Goal: Task Accomplishment & Management: Manage account settings

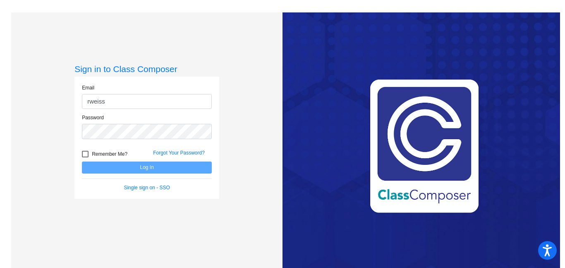
type input "[EMAIL_ADDRESS][DOMAIN_NAME]"
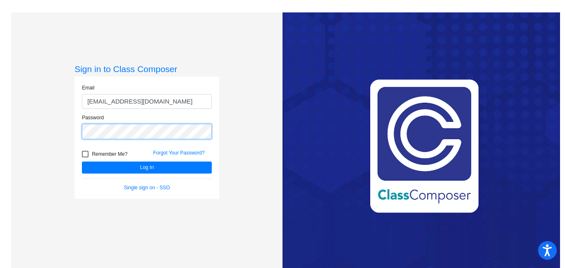
click at [82, 161] on button "Log In" at bounding box center [147, 167] width 130 height 12
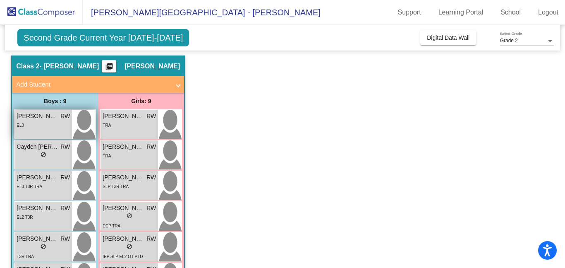
scroll to position [24, 0]
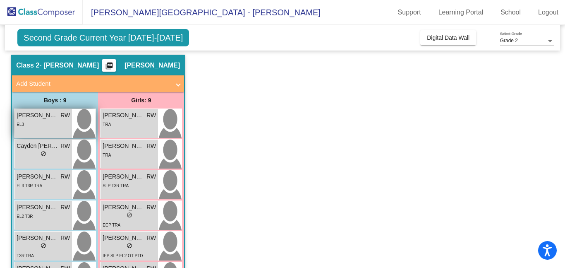
click at [51, 128] on div "EL3" at bounding box center [43, 124] width 53 height 9
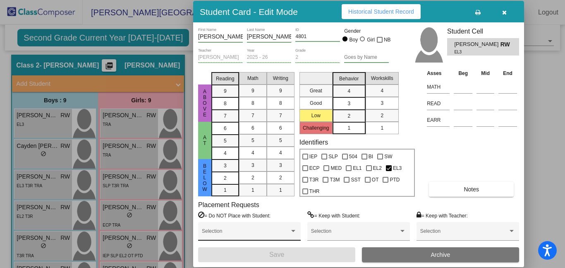
click at [250, 232] on span at bounding box center [246, 234] width 88 height 6
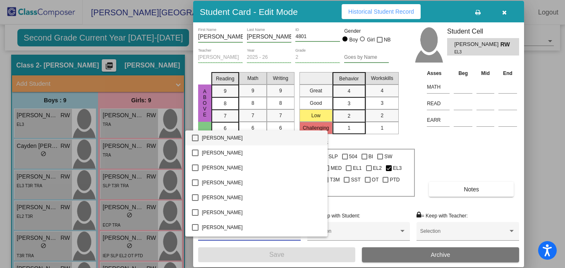
click at [542, 221] on div at bounding box center [282, 134] width 565 height 268
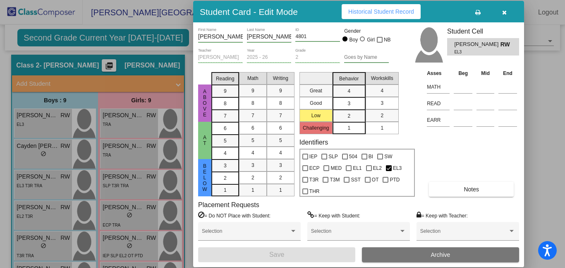
click at [507, 13] on icon "button" at bounding box center [504, 13] width 5 height 6
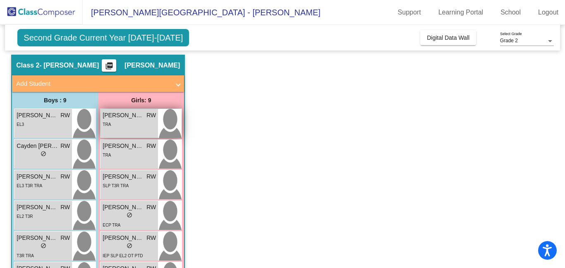
click at [125, 114] on span "[PERSON_NAME]" at bounding box center [123, 115] width 41 height 9
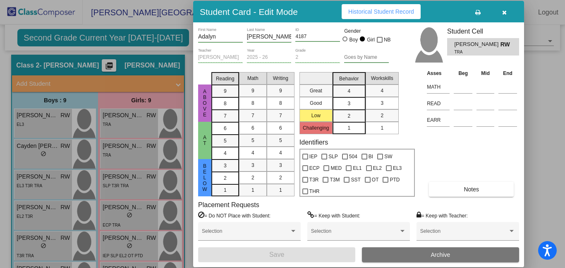
click at [506, 12] on icon "button" at bounding box center [504, 13] width 5 height 6
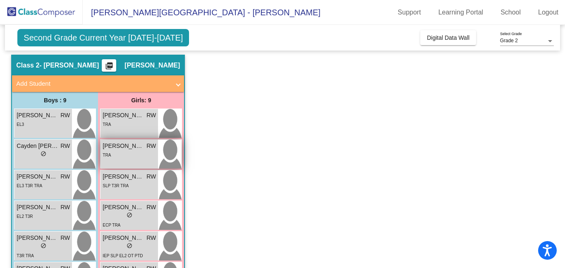
click at [153, 150] on div "TRA" at bounding box center [129, 154] width 53 height 9
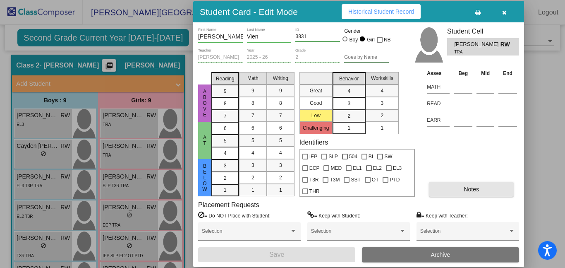
click at [458, 192] on button "Notes" at bounding box center [471, 189] width 85 height 15
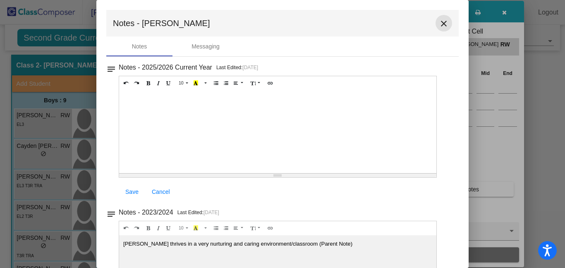
click at [439, 26] on mat-icon "close" at bounding box center [444, 24] width 10 height 10
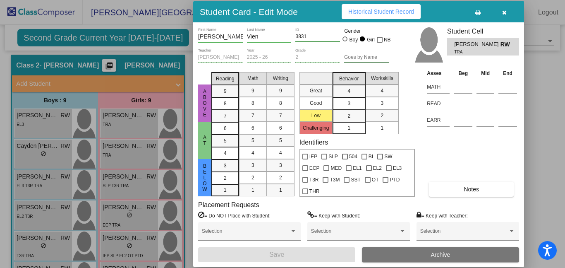
click at [133, 117] on div at bounding box center [282, 134] width 565 height 268
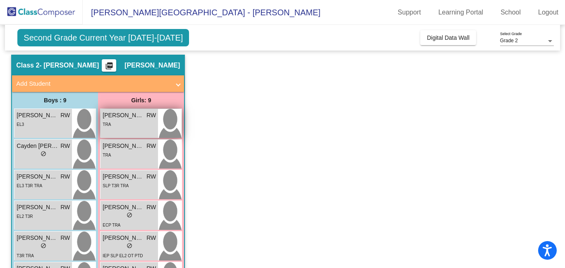
click at [142, 120] on div "TRA" at bounding box center [129, 124] width 53 height 9
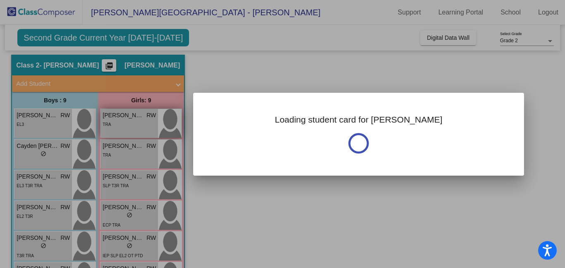
click at [142, 120] on div at bounding box center [282, 134] width 565 height 268
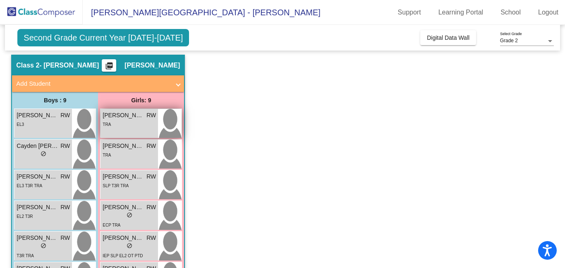
click at [139, 125] on div "TRA" at bounding box center [129, 124] width 53 height 9
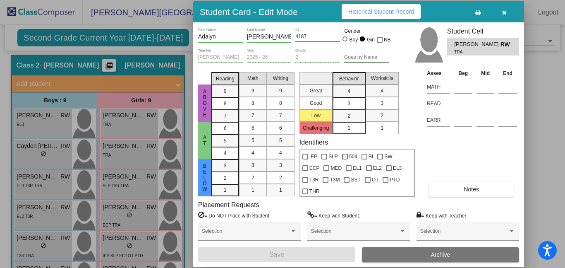
click at [458, 188] on button "Notes" at bounding box center [471, 189] width 85 height 15
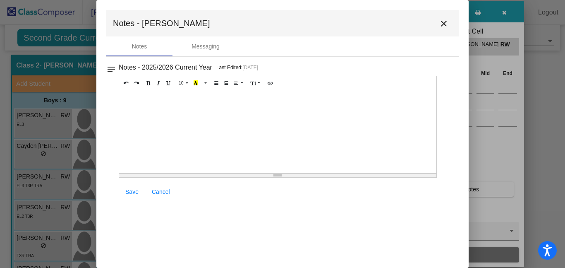
click at [445, 24] on mat-icon "close" at bounding box center [444, 24] width 10 height 10
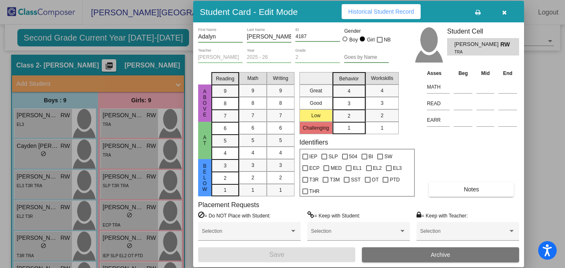
click at [57, 122] on div at bounding box center [282, 134] width 565 height 268
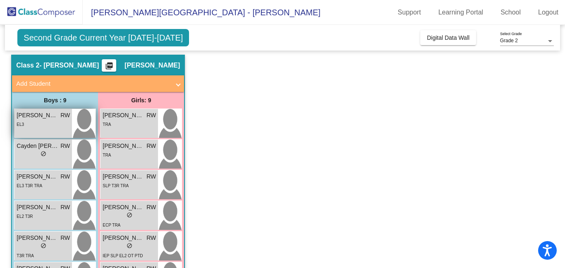
click at [62, 122] on div "EL3" at bounding box center [43, 124] width 53 height 9
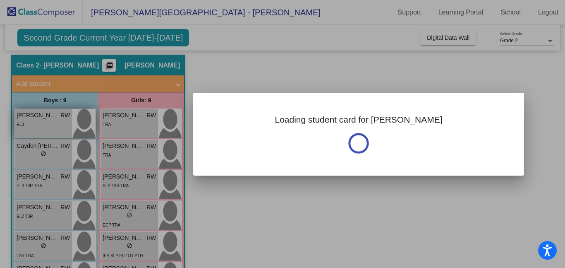
click at [62, 122] on div at bounding box center [282, 134] width 565 height 268
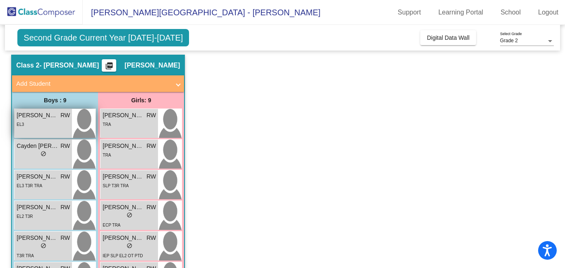
click at [62, 122] on div "EL3" at bounding box center [43, 124] width 53 height 9
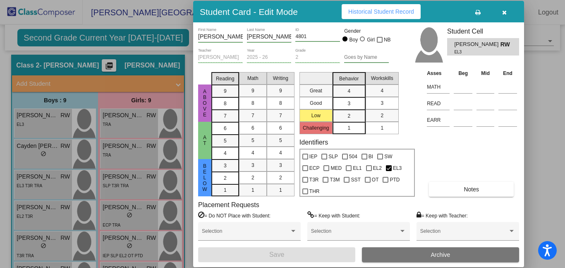
click at [466, 190] on span "Notes" at bounding box center [471, 189] width 15 height 7
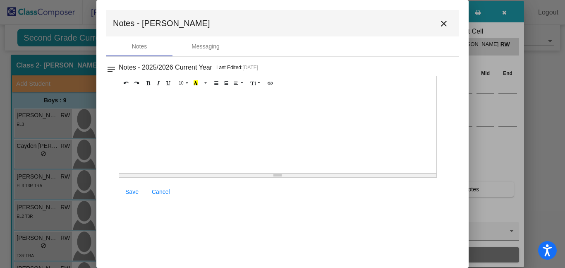
click at [444, 26] on mat-icon "close" at bounding box center [444, 24] width 10 height 10
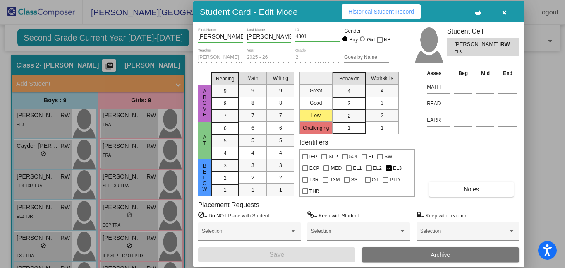
click at [53, 147] on div at bounding box center [282, 134] width 565 height 268
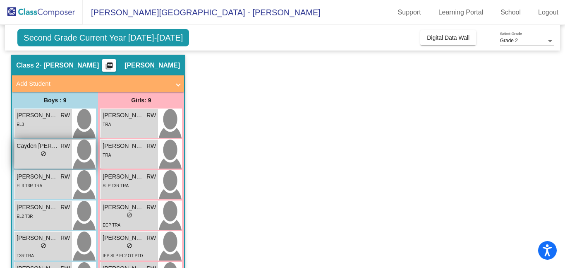
click at [53, 147] on span "Cayden [PERSON_NAME]" at bounding box center [37, 146] width 41 height 9
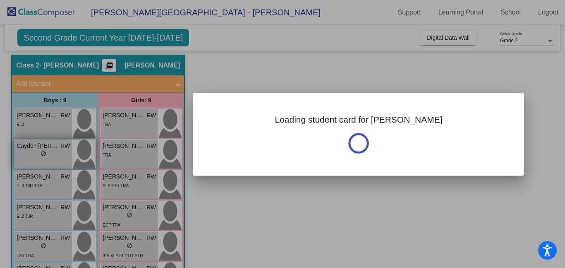
click at [53, 147] on div at bounding box center [282, 134] width 565 height 268
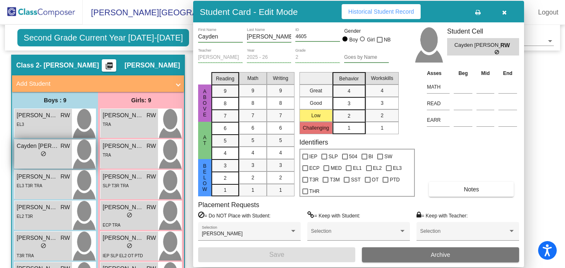
click at [53, 147] on span "Cayden [PERSON_NAME]" at bounding box center [37, 146] width 41 height 9
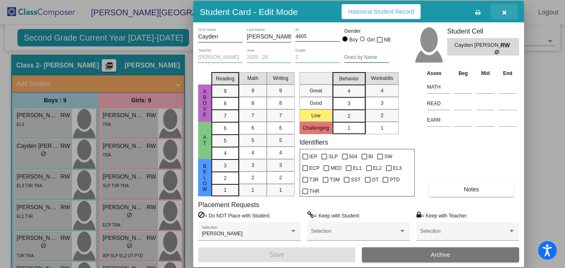
click at [504, 10] on icon "button" at bounding box center [504, 13] width 5 height 6
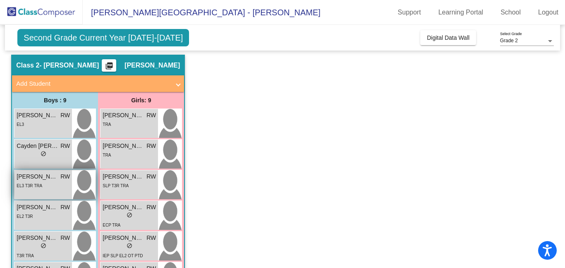
click at [60, 180] on div "[PERSON_NAME] RW" at bounding box center [43, 176] width 53 height 9
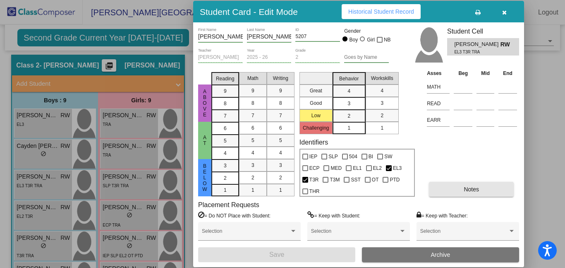
click at [459, 188] on button "Notes" at bounding box center [471, 189] width 85 height 15
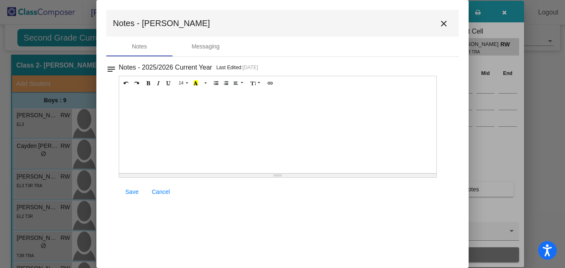
click at [445, 24] on mat-icon "close" at bounding box center [444, 24] width 10 height 10
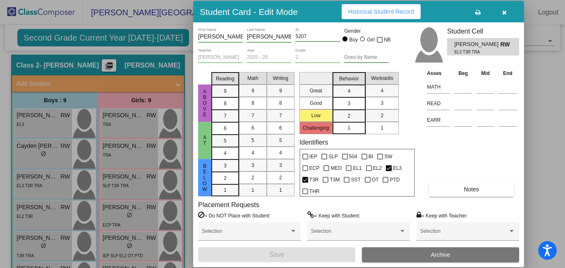
click at [143, 182] on div at bounding box center [282, 134] width 565 height 268
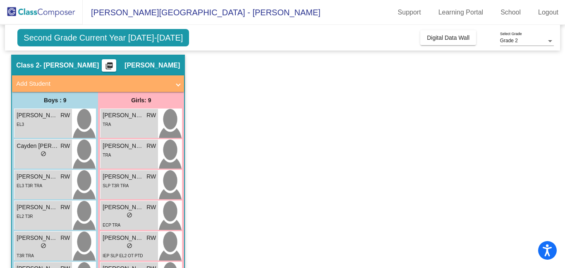
click at [143, 182] on div "SLP T3R TRA" at bounding box center [129, 185] width 53 height 9
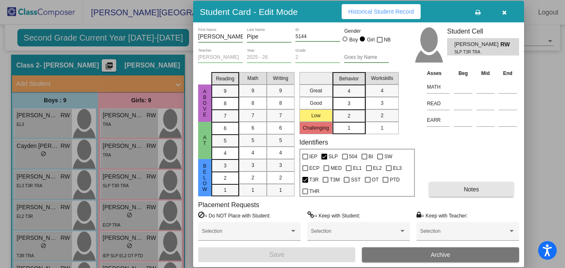
click at [436, 189] on button "Notes" at bounding box center [471, 189] width 85 height 15
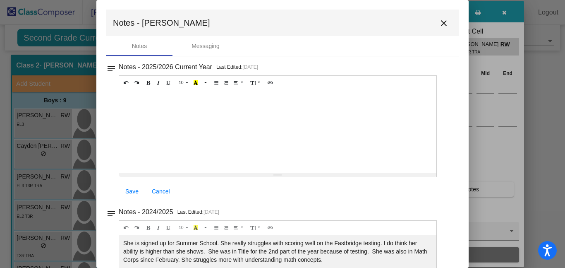
scroll to position [0, 0]
click at [439, 23] on mat-icon "close" at bounding box center [444, 24] width 10 height 10
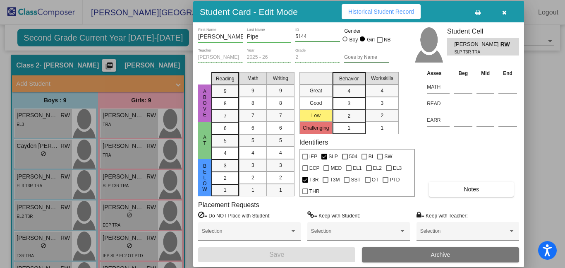
click at [54, 210] on div at bounding box center [282, 134] width 565 height 268
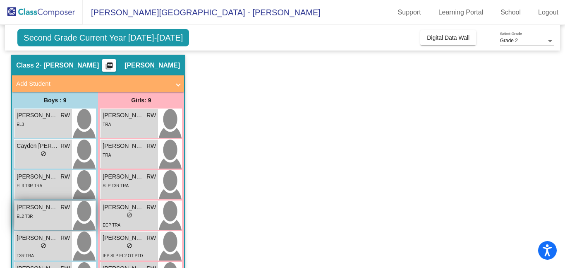
click at [58, 214] on div "EL2 T3R" at bounding box center [43, 215] width 53 height 9
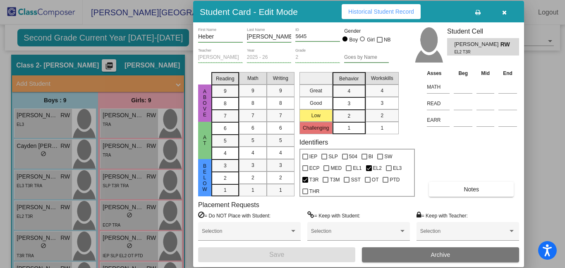
click at [456, 190] on button "Notes" at bounding box center [471, 189] width 85 height 15
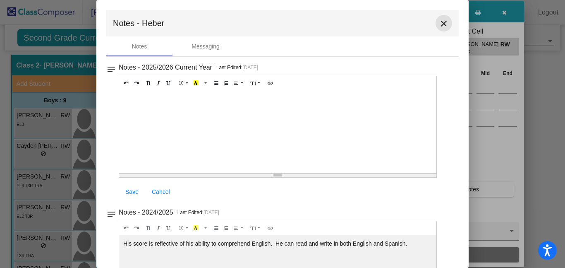
click at [439, 22] on mat-icon "close" at bounding box center [444, 24] width 10 height 10
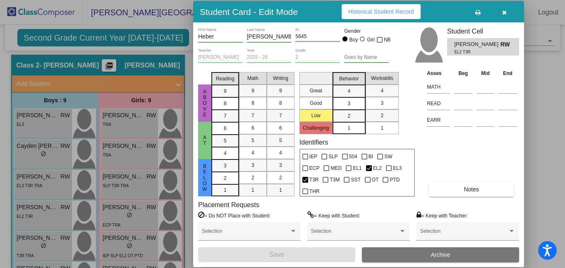
click at [142, 213] on div at bounding box center [282, 134] width 565 height 268
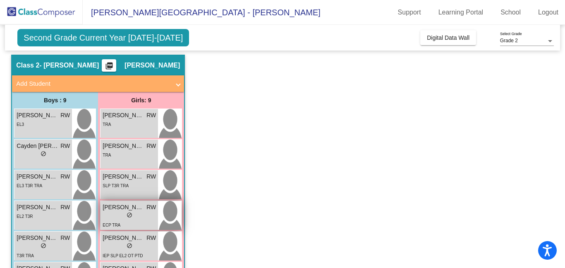
click at [140, 214] on div "lock do_not_disturb_alt" at bounding box center [129, 215] width 53 height 9
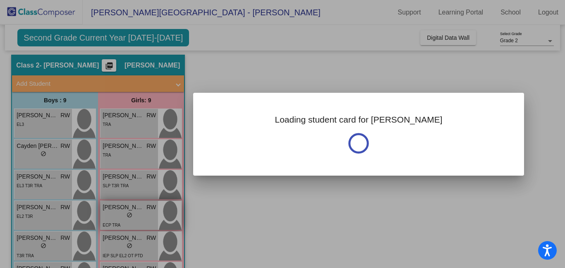
click at [140, 214] on div at bounding box center [282, 134] width 565 height 268
click at [140, 214] on div "lock do_not_disturb_alt" at bounding box center [129, 215] width 53 height 9
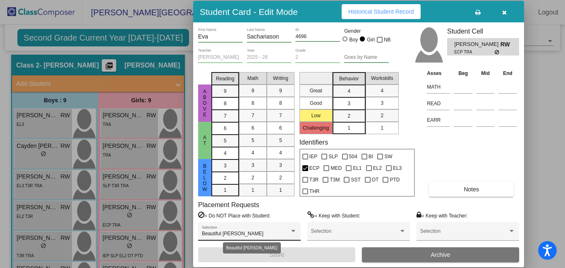
click at [289, 233] on div "Beautiful [PERSON_NAME]" at bounding box center [246, 234] width 88 height 6
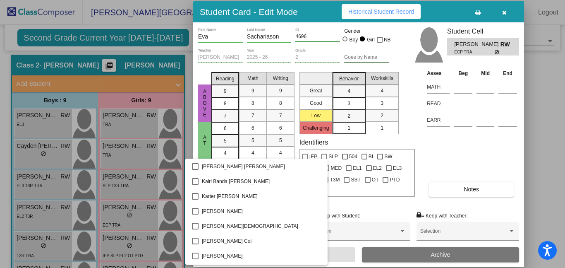
scroll to position [1220, 0]
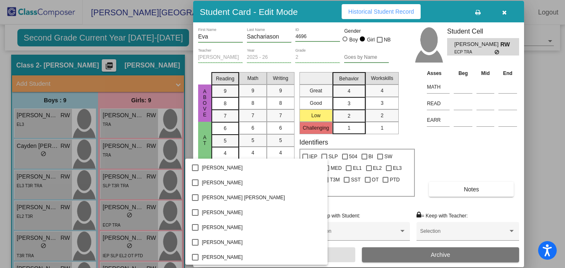
click at [540, 213] on div at bounding box center [282, 134] width 565 height 268
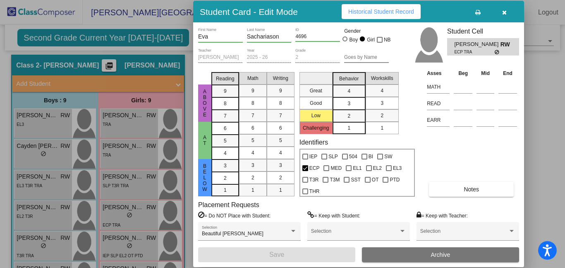
click at [30, 242] on div at bounding box center [282, 134] width 565 height 268
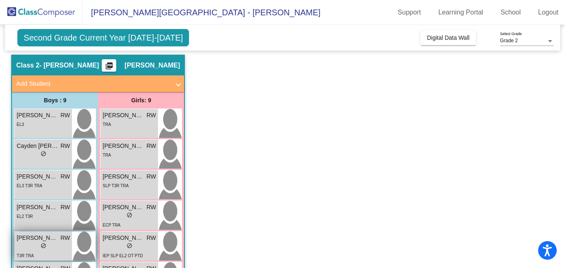
click at [49, 240] on span "[PERSON_NAME] Coil" at bounding box center [37, 237] width 41 height 9
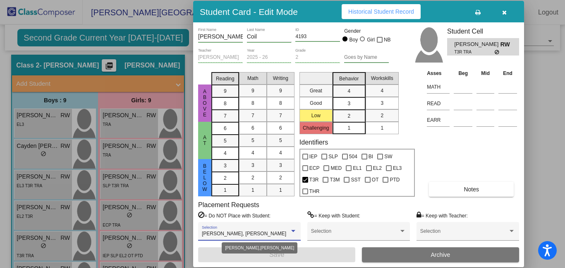
click at [293, 231] on div at bounding box center [293, 231] width 4 height 2
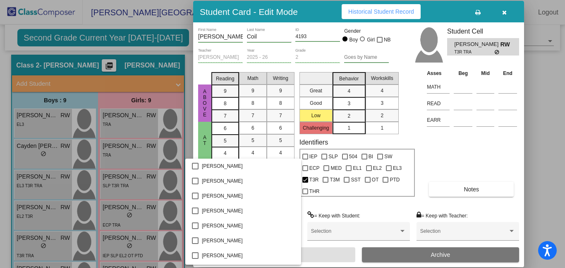
scroll to position [409, 0]
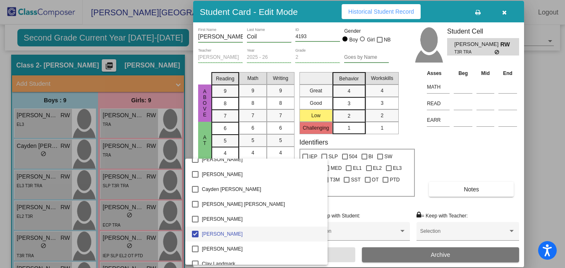
click at [551, 220] on div at bounding box center [282, 134] width 565 height 268
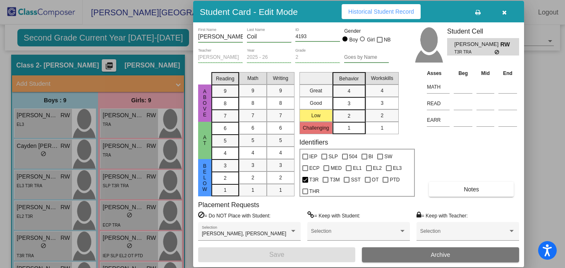
click at [131, 242] on div at bounding box center [282, 134] width 565 height 268
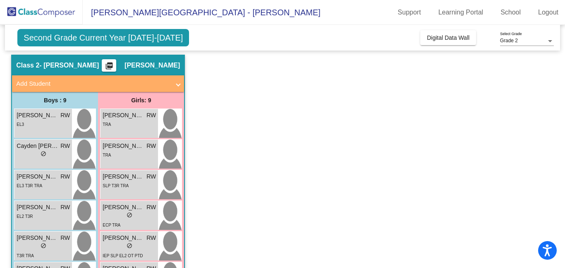
click at [131, 242] on span "do_not_disturb_alt" at bounding box center [130, 245] width 6 height 6
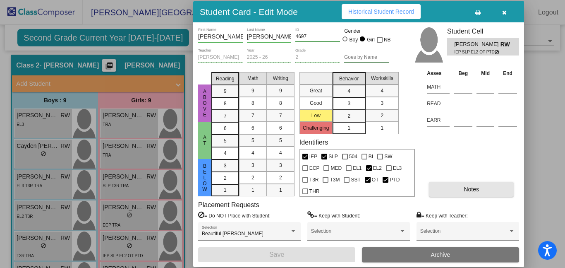
click at [473, 187] on span "Notes" at bounding box center [471, 189] width 15 height 7
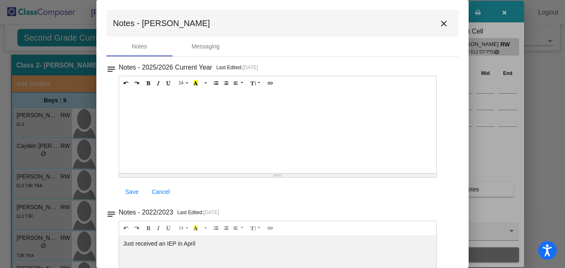
click at [440, 21] on mat-icon "close" at bounding box center [444, 24] width 10 height 10
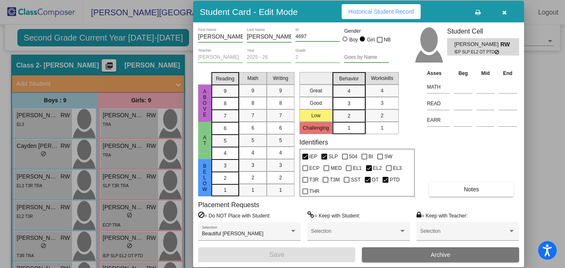
click at [49, 240] on div at bounding box center [282, 134] width 565 height 268
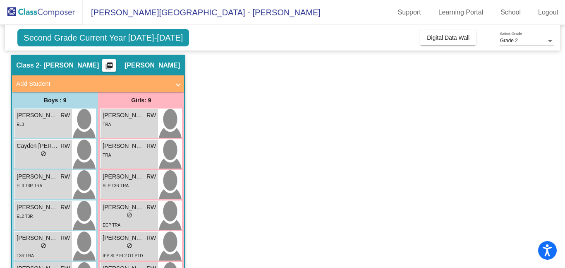
click at [49, 240] on span "[PERSON_NAME] Coil" at bounding box center [37, 237] width 41 height 9
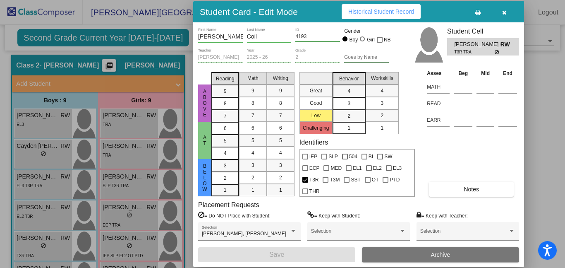
click at [462, 188] on button "Notes" at bounding box center [471, 189] width 85 height 15
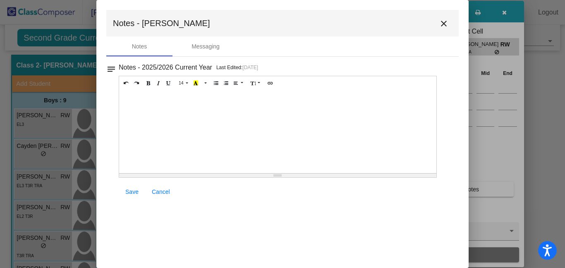
click at [443, 24] on mat-icon "close" at bounding box center [444, 24] width 10 height 10
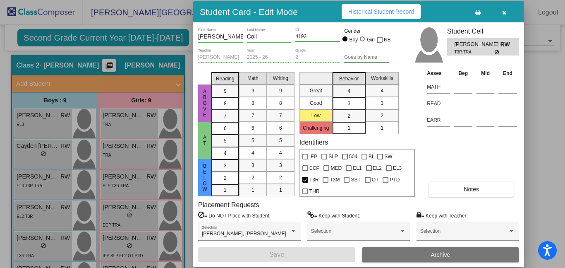
click at [138, 247] on div at bounding box center [282, 134] width 565 height 268
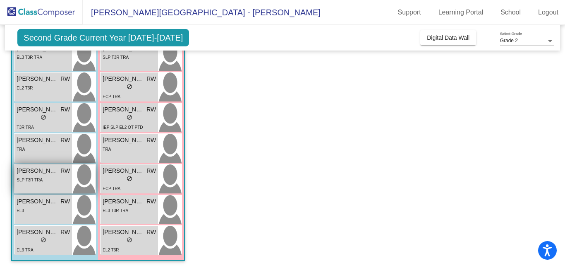
scroll to position [154, 0]
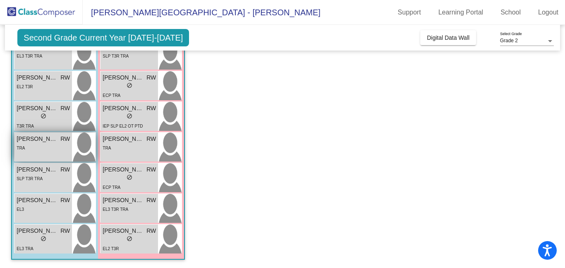
click at [34, 148] on div "TRA" at bounding box center [43, 147] width 53 height 9
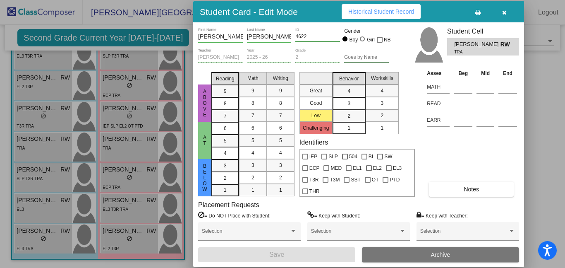
click at [466, 190] on span "Notes" at bounding box center [471, 189] width 15 height 7
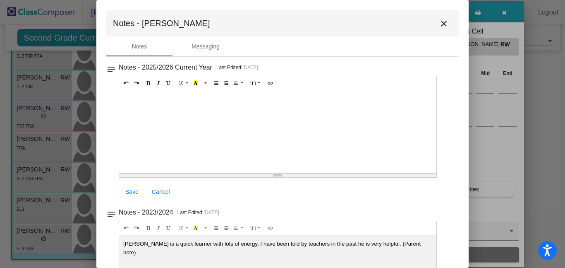
click at [441, 24] on mat-icon "close" at bounding box center [444, 24] width 10 height 10
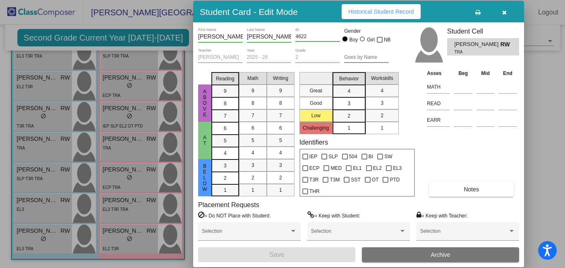
click at [126, 140] on div at bounding box center [282, 134] width 565 height 268
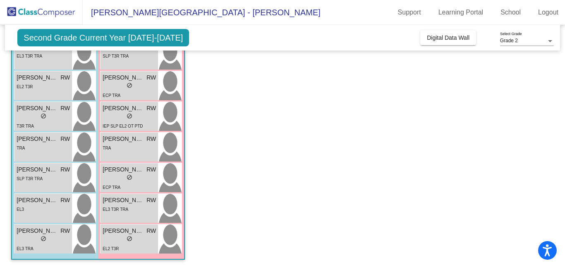
click at [126, 140] on span "[PERSON_NAME]" at bounding box center [123, 138] width 41 height 9
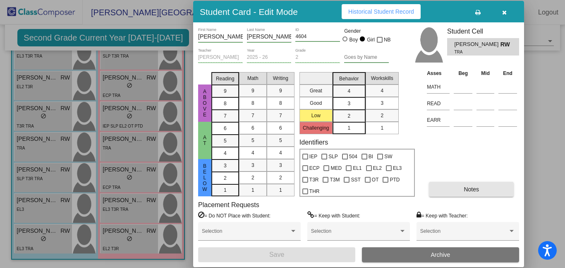
click at [469, 187] on span "Notes" at bounding box center [471, 189] width 15 height 7
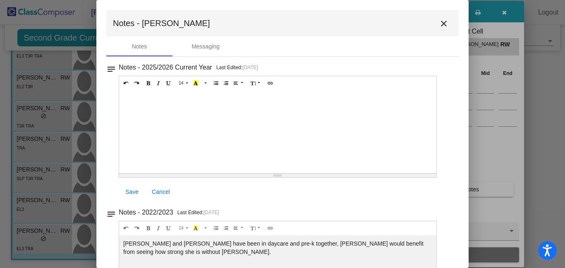
click at [443, 21] on mat-icon "close" at bounding box center [444, 24] width 10 height 10
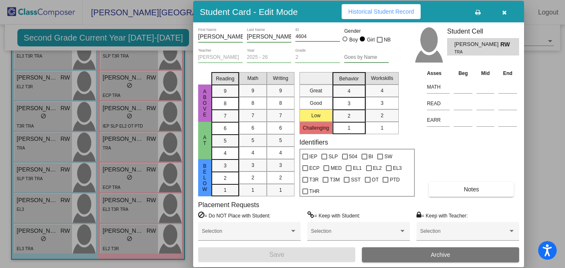
click at [40, 181] on div at bounding box center [282, 134] width 565 height 268
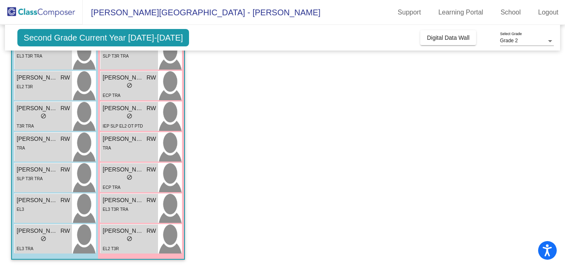
click at [40, 181] on div "SLP T3R TRA" at bounding box center [30, 178] width 26 height 9
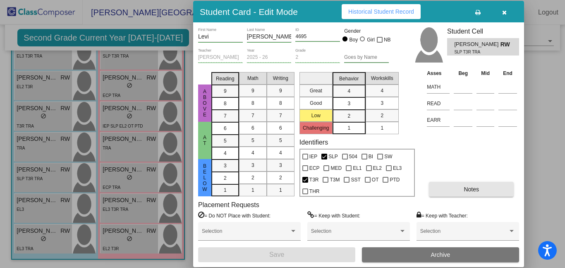
click at [453, 189] on button "Notes" at bounding box center [471, 189] width 85 height 15
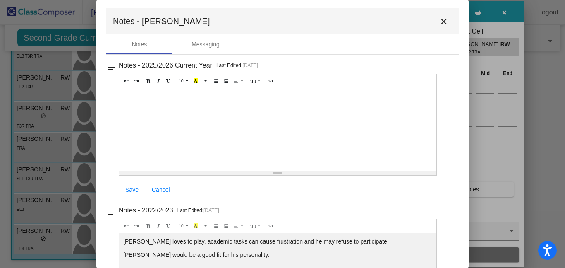
scroll to position [0, 0]
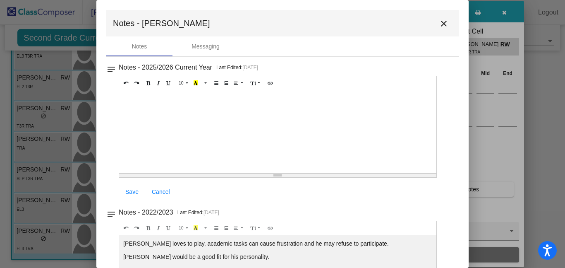
click at [439, 23] on mat-icon "close" at bounding box center [444, 24] width 10 height 10
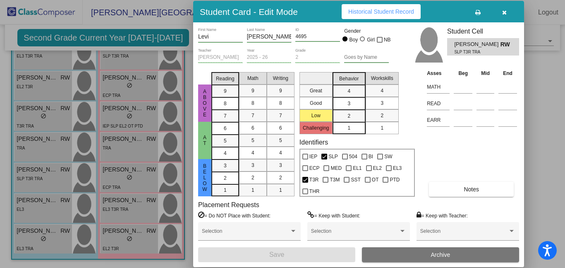
click at [135, 177] on div at bounding box center [282, 134] width 565 height 268
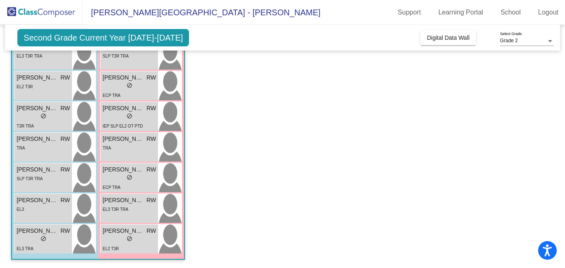
click at [135, 177] on div "lock do_not_disturb_alt" at bounding box center [129, 178] width 53 height 9
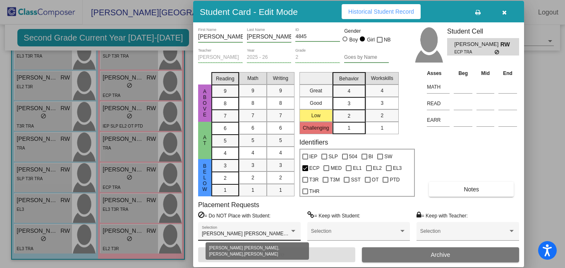
click at [293, 232] on div at bounding box center [293, 231] width 7 height 6
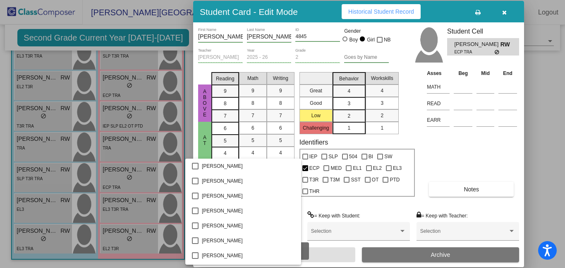
scroll to position [215, 0]
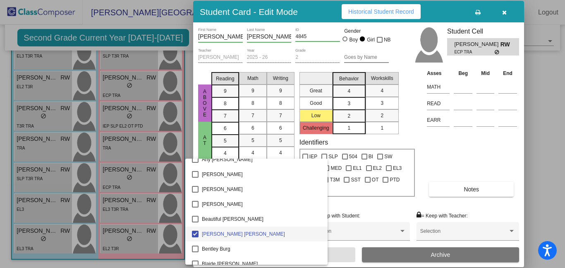
click at [384, 204] on div at bounding box center [282, 134] width 565 height 268
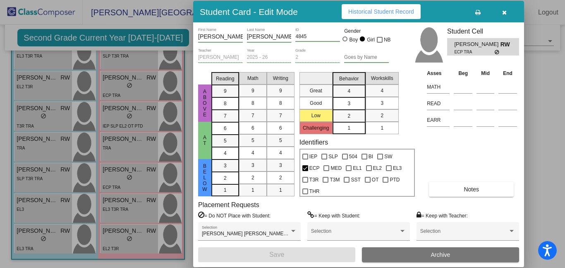
click at [452, 191] on button "Notes" at bounding box center [471, 189] width 85 height 15
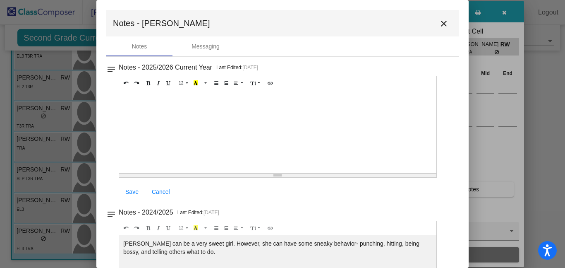
click at [436, 26] on button "close" at bounding box center [444, 23] width 17 height 17
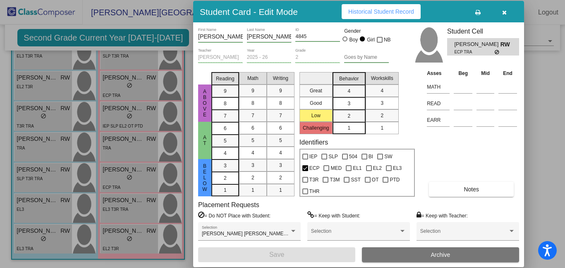
click at [45, 206] on div at bounding box center [282, 134] width 565 height 268
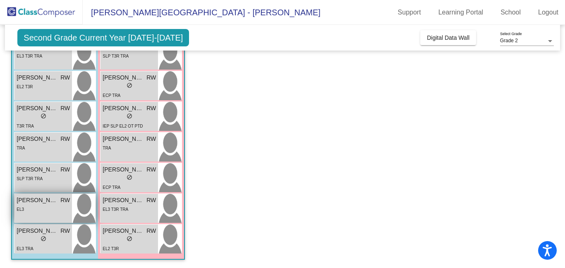
click at [52, 206] on div "EL3" at bounding box center [43, 208] width 53 height 9
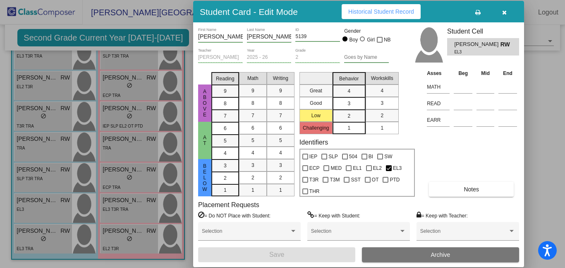
click at [457, 188] on button "Notes" at bounding box center [471, 189] width 85 height 15
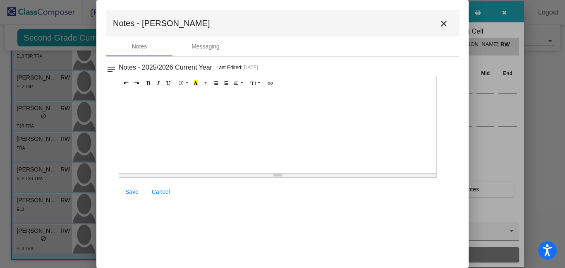
click at [445, 30] on button "close" at bounding box center [444, 23] width 17 height 17
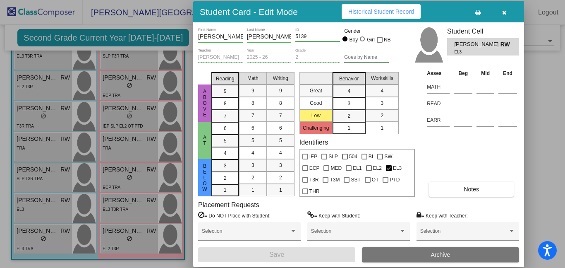
click at [125, 204] on div at bounding box center [282, 134] width 565 height 268
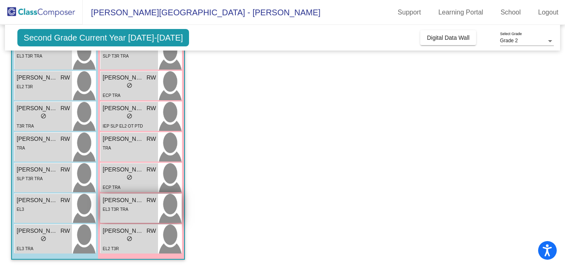
click at [147, 210] on div "EL3 T3R TRA" at bounding box center [129, 208] width 53 height 9
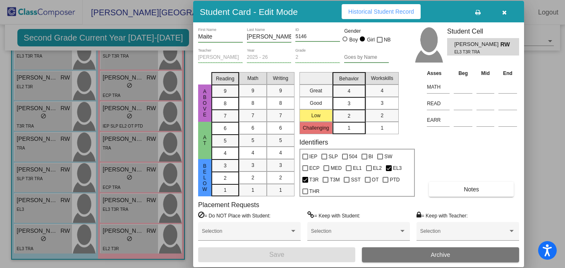
click at [465, 191] on span "Notes" at bounding box center [471, 189] width 15 height 7
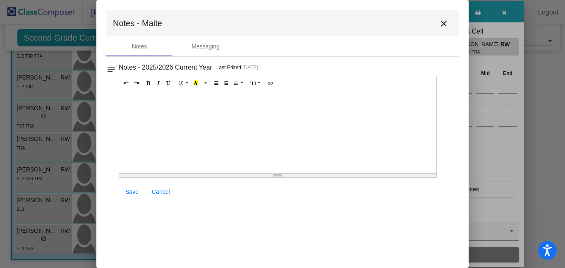
click at [446, 27] on mat-icon "close" at bounding box center [444, 24] width 10 height 10
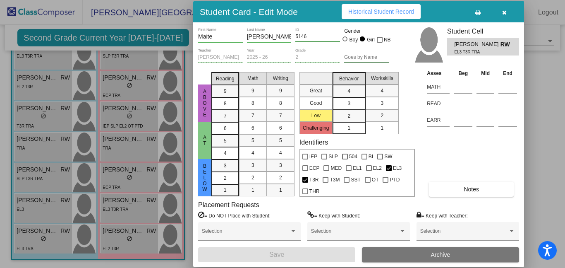
click at [46, 239] on div at bounding box center [282, 134] width 565 height 268
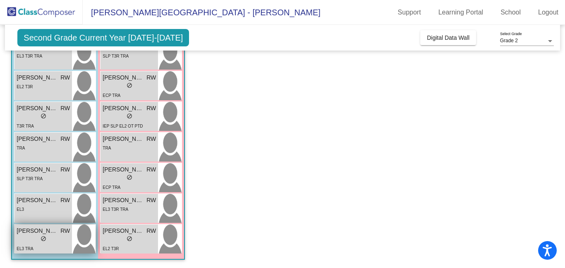
click at [58, 239] on div "lock do_not_disturb_alt" at bounding box center [43, 239] width 53 height 9
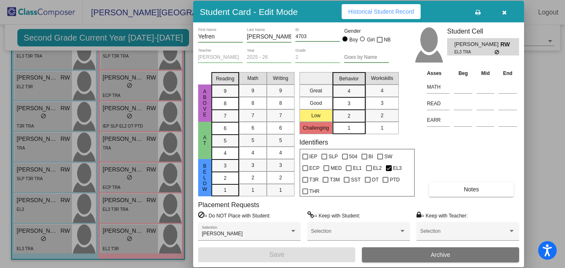
click at [458, 187] on button "Notes" at bounding box center [471, 189] width 85 height 15
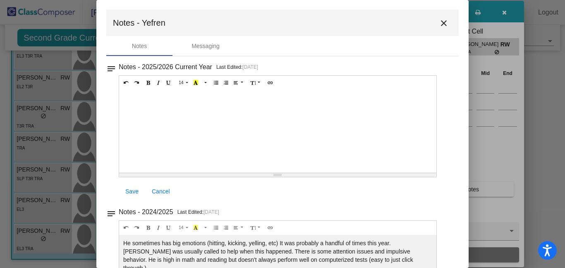
scroll to position [0, 0]
click at [441, 21] on mat-icon "close" at bounding box center [444, 24] width 10 height 10
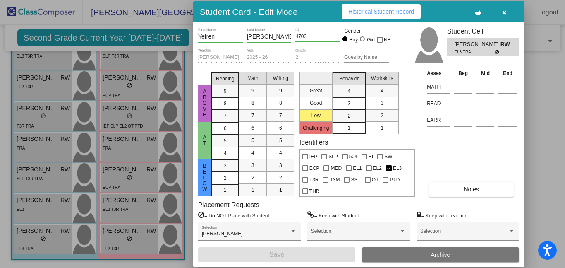
click at [133, 236] on div at bounding box center [282, 134] width 565 height 268
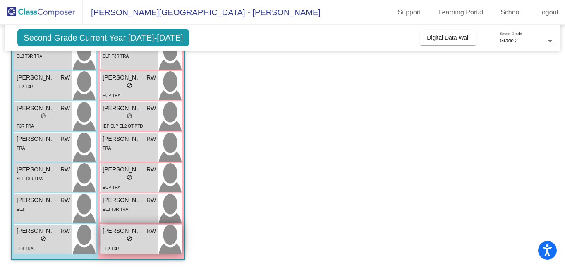
click at [141, 236] on div "lock do_not_disturb_alt" at bounding box center [129, 239] width 53 height 9
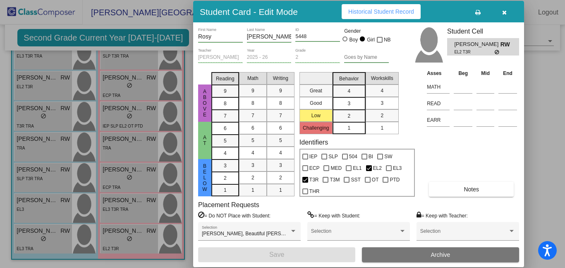
click at [449, 195] on button "Notes" at bounding box center [471, 189] width 85 height 15
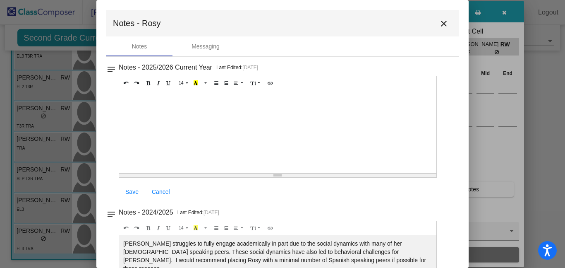
click at [439, 26] on mat-icon "close" at bounding box center [444, 24] width 10 height 10
